Goal: Task Accomplishment & Management: Manage account settings

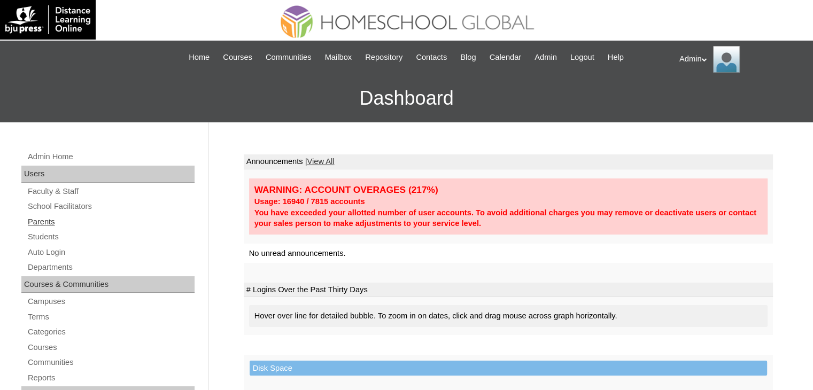
click at [37, 225] on link "Parents" at bounding box center [111, 221] width 168 height 13
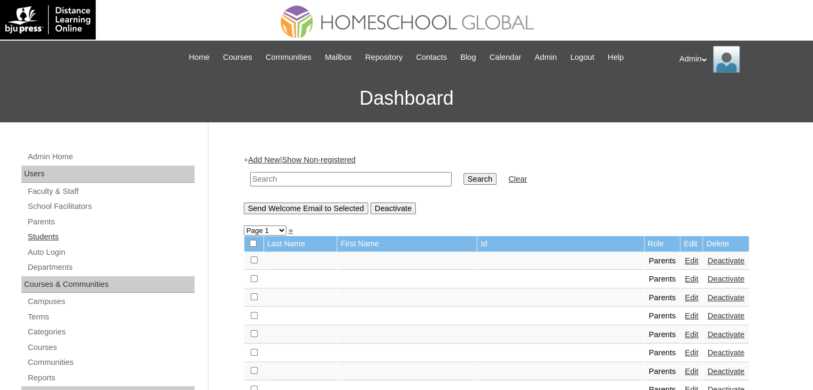
click at [37, 235] on link "Students" at bounding box center [111, 236] width 168 height 13
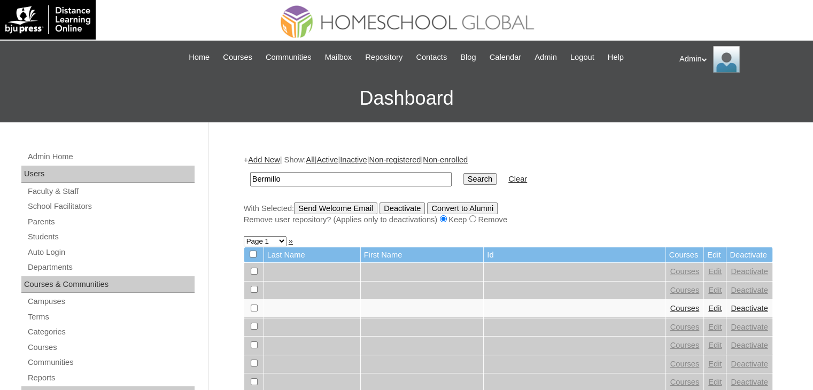
type input "Bermillo"
click at [463, 178] on input "Search" at bounding box center [479, 179] width 33 height 12
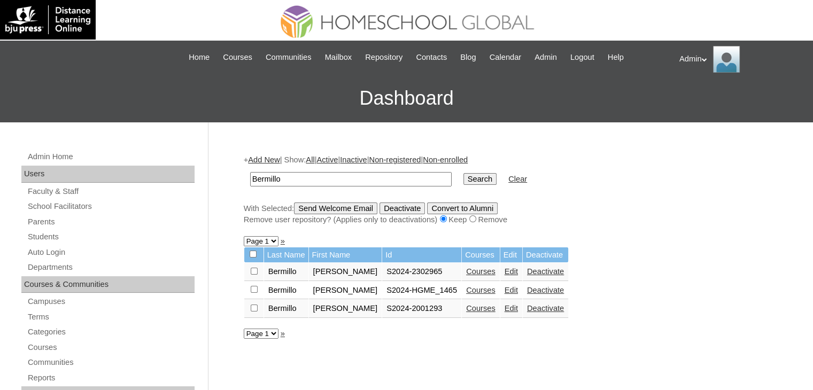
click at [466, 291] on link "Courses" at bounding box center [480, 290] width 29 height 9
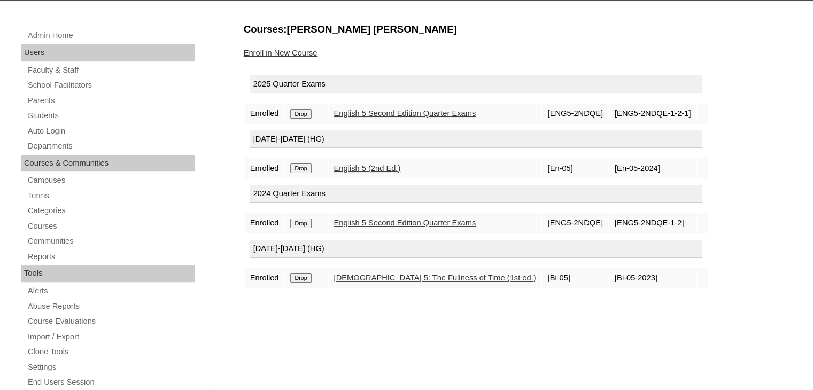
scroll to position [122, 0]
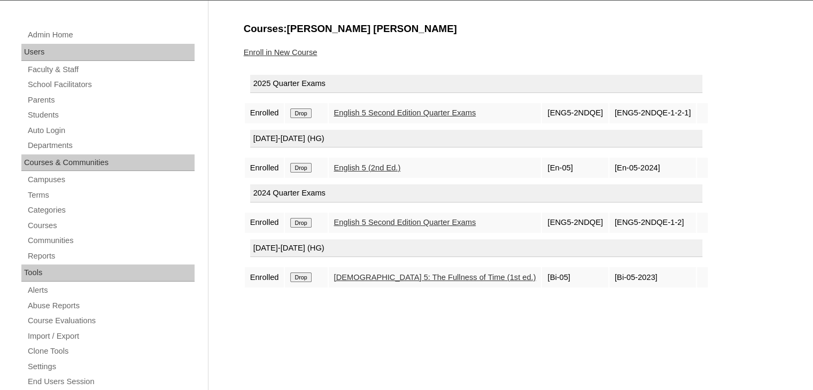
click at [303, 165] on input "Drop" at bounding box center [300, 168] width 21 height 10
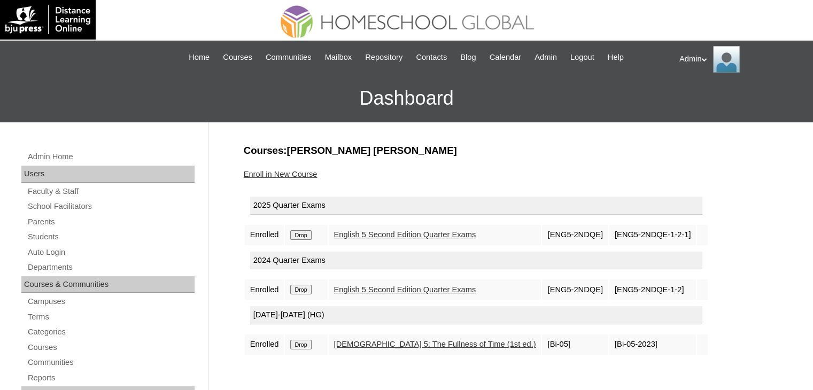
click at [303, 231] on input "Drop" at bounding box center [300, 235] width 21 height 10
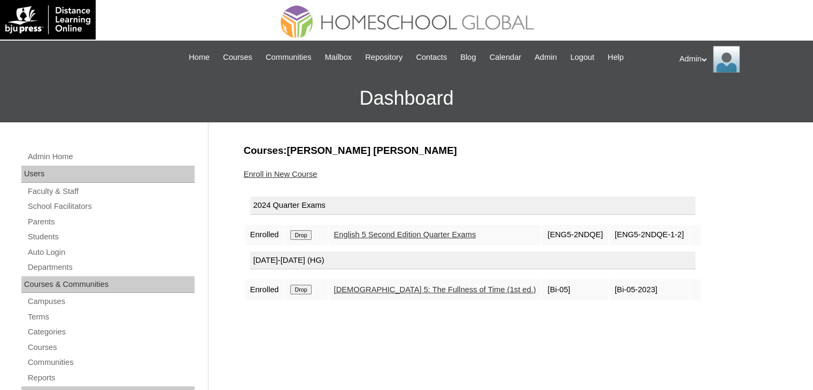
click at [288, 174] on link "Enroll in New Course" at bounding box center [281, 174] width 74 height 9
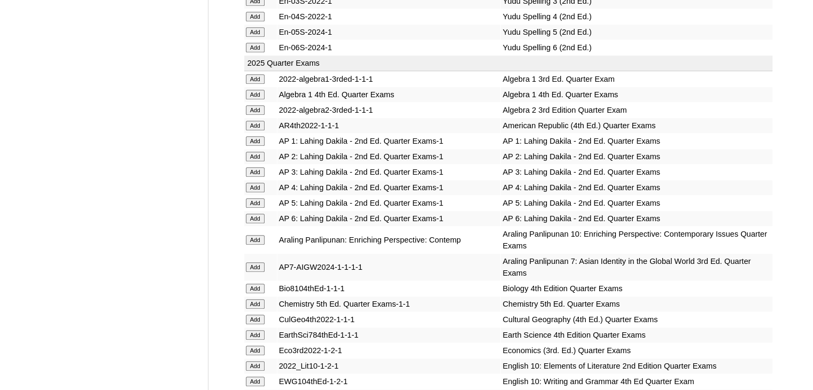
scroll to position [5132, 0]
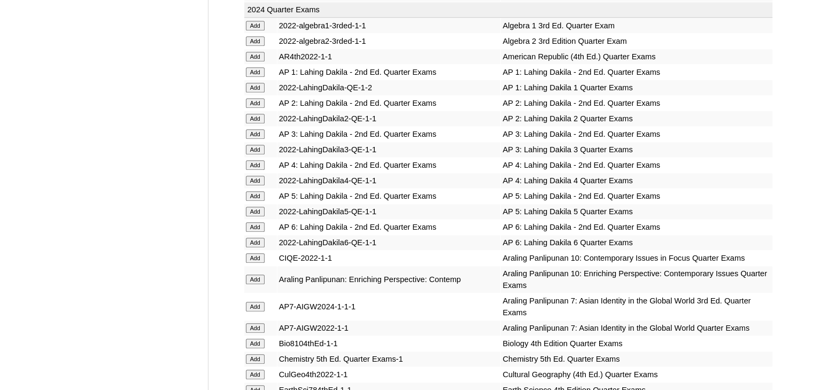
click at [259, 212] on input "Add" at bounding box center [255, 212] width 19 height 10
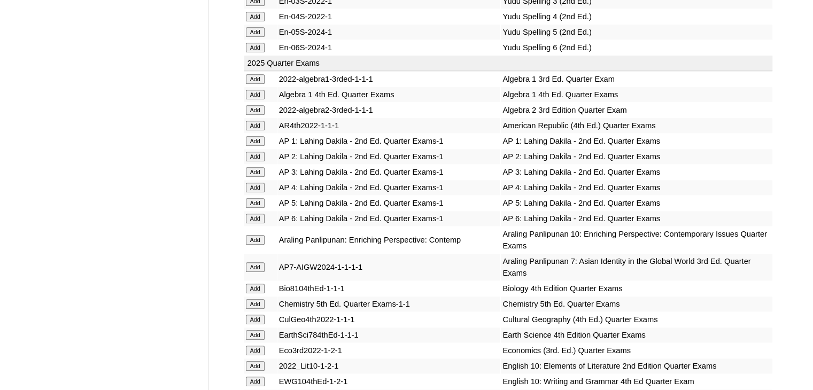
scroll to position [5132, 0]
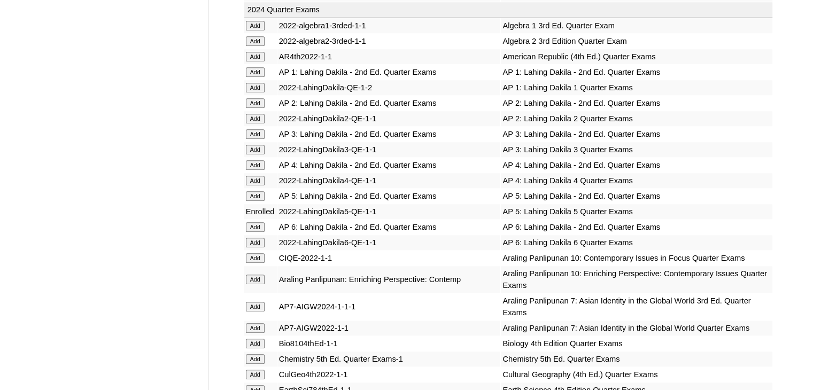
click at [253, 196] on input "Add" at bounding box center [255, 196] width 19 height 10
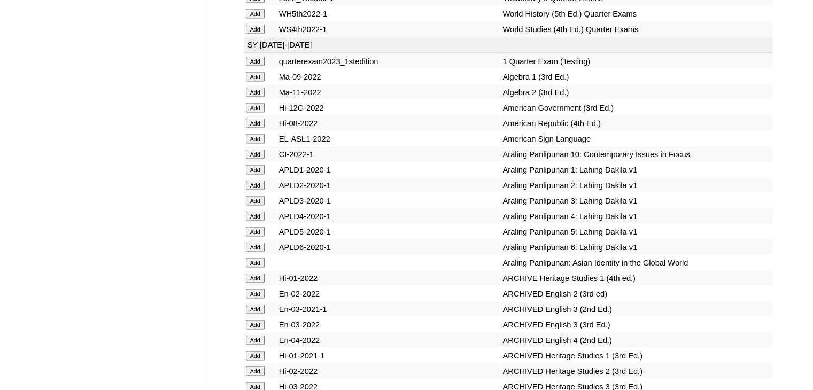
scroll to position [6661, 0]
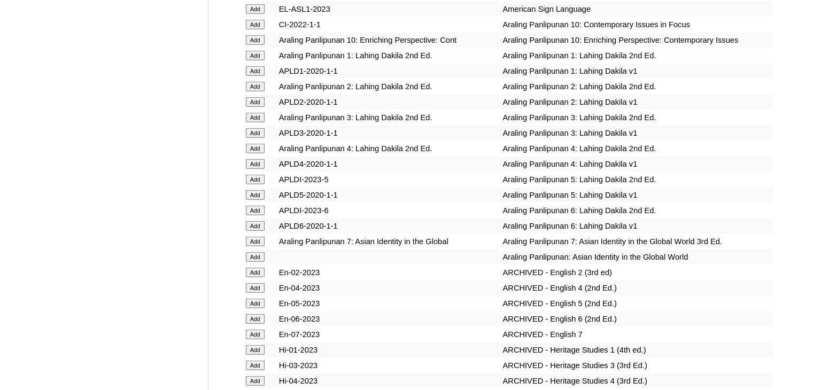
click at [258, 194] on input "Add" at bounding box center [255, 195] width 19 height 10
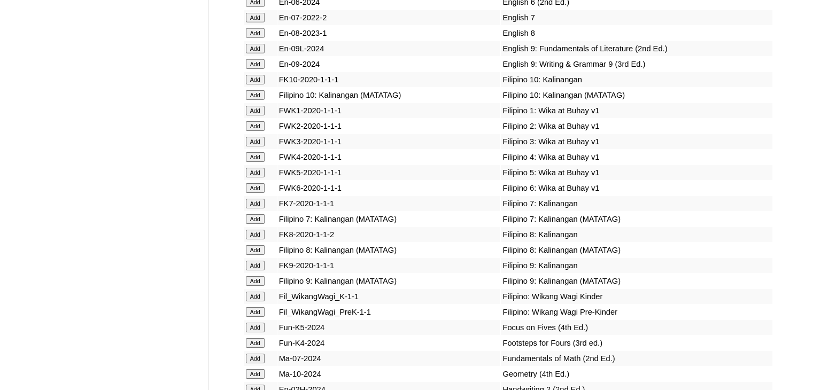
scroll to position [5691, 0]
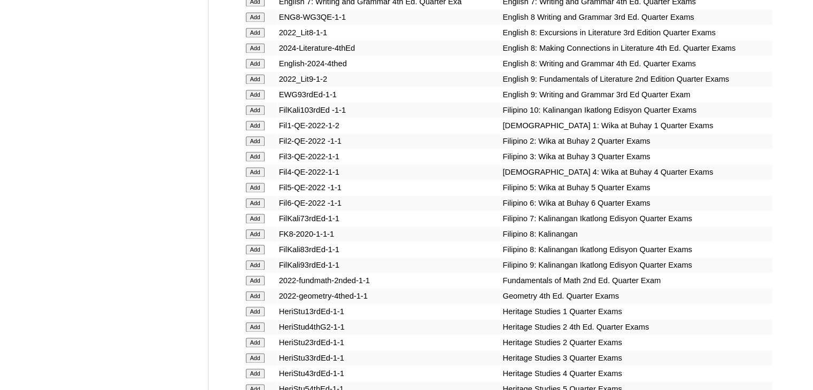
click at [256, 192] on input "Add" at bounding box center [255, 188] width 19 height 10
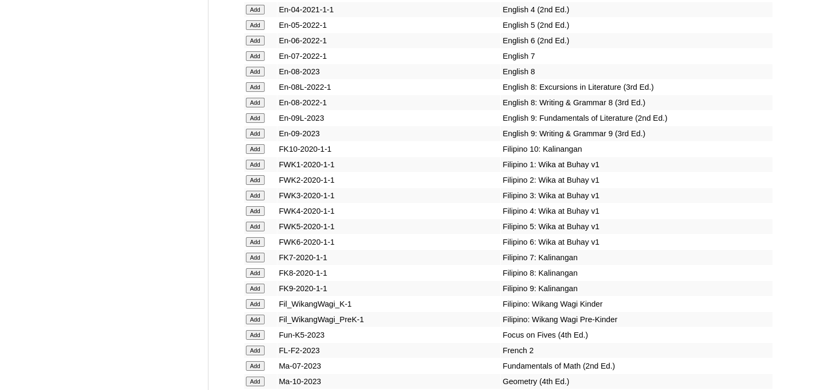
click at [256, 222] on input "Add" at bounding box center [255, 227] width 19 height 10
